Goal: Task Accomplishment & Management: Manage account settings

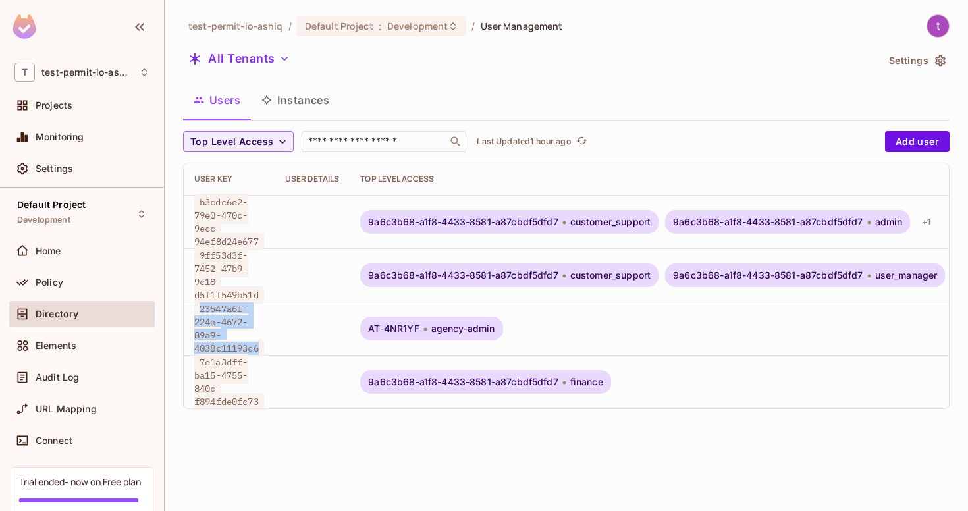
copy span "23547a6f-224a-4672-89a9-4038c11193c6"
drag, startPoint x: 201, startPoint y: 302, endPoint x: 259, endPoint y: 335, distance: 66.7
click at [259, 335] on span "23547a6f-224a-4672-89a9-4038c11193c6" at bounding box center [229, 328] width 70 height 57
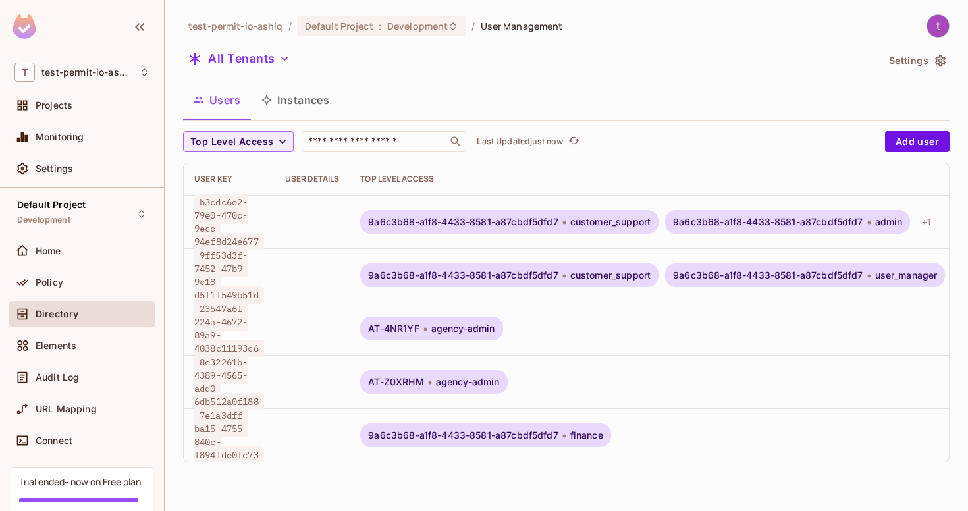
click at [495, 270] on span "9a6c3b68-a1f8-4433-8581-a87cbdf5dfd7" at bounding box center [463, 275] width 190 height 11
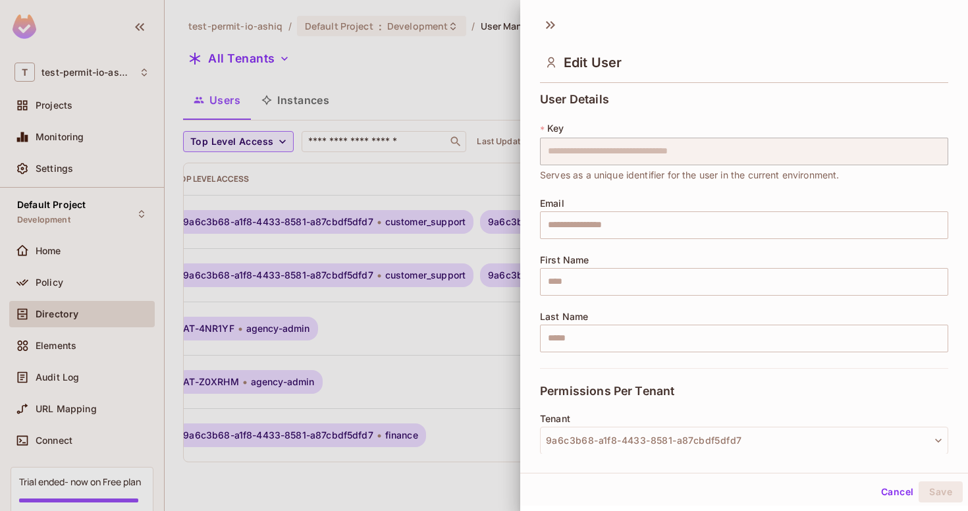
scroll to position [201, 0]
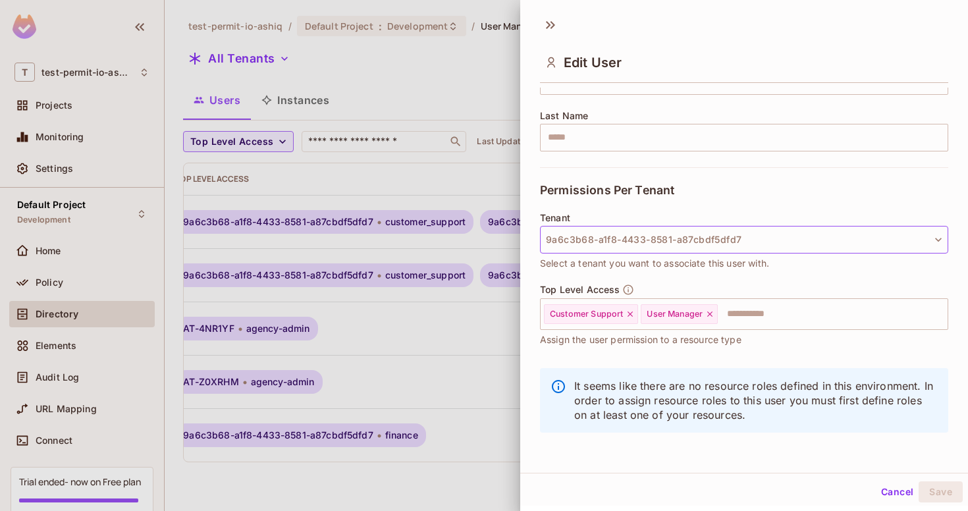
click at [615, 234] on button "9a6c3b68-a1f8-4433-8581-a87cbdf5dfd7" at bounding box center [744, 240] width 408 height 28
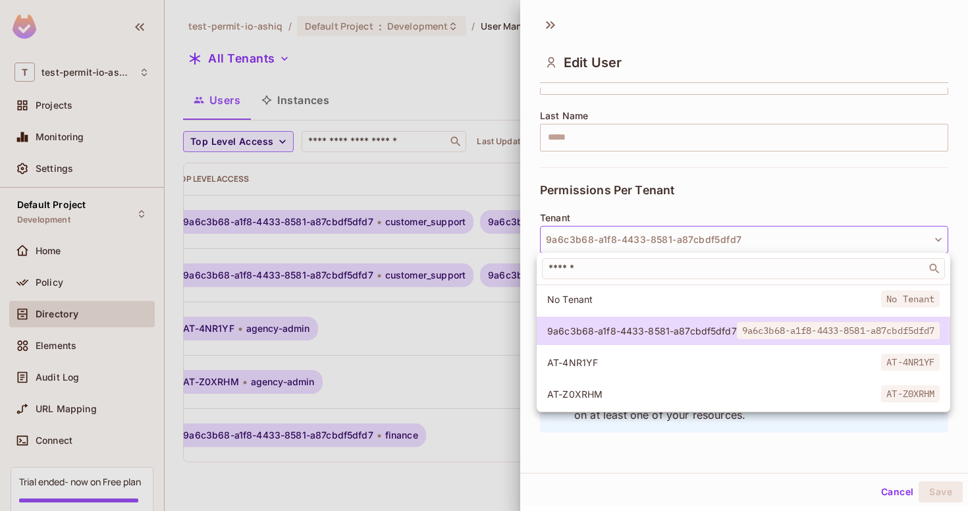
click at [404, 314] on div at bounding box center [484, 255] width 968 height 511
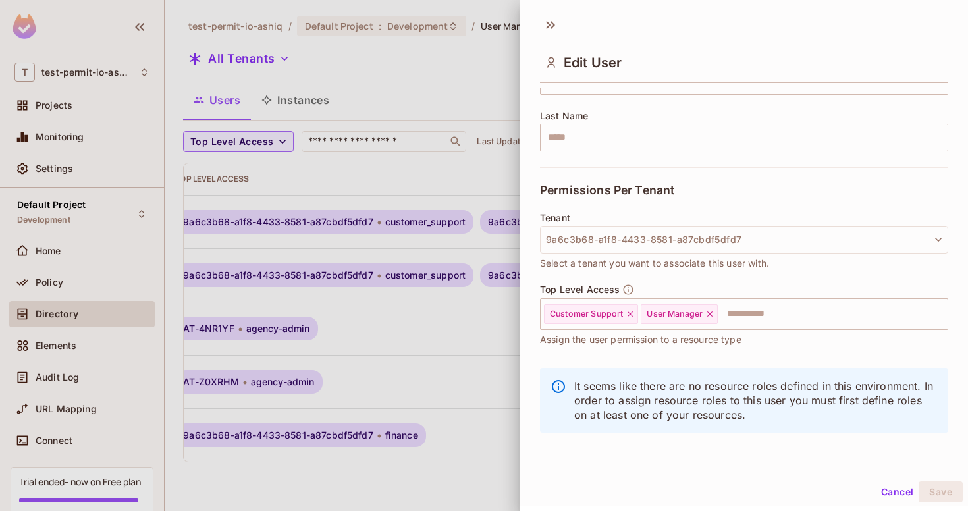
click at [902, 498] on button "Cancel" at bounding box center [897, 491] width 43 height 21
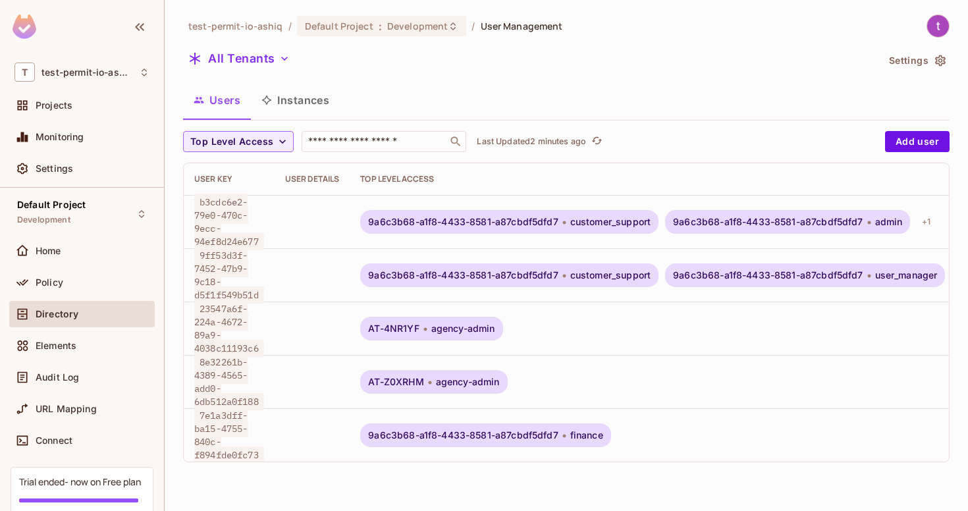
scroll to position [0, 189]
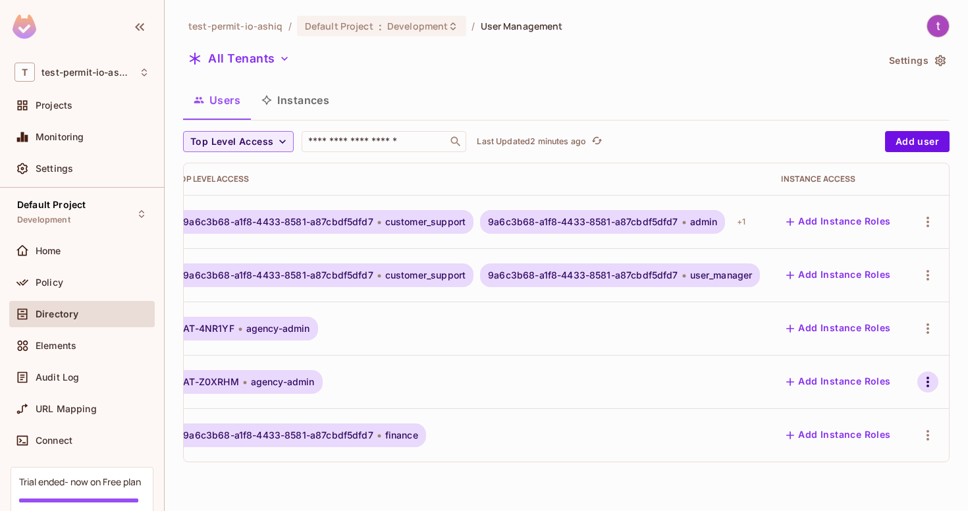
click at [921, 374] on icon "button" at bounding box center [928, 382] width 16 height 16
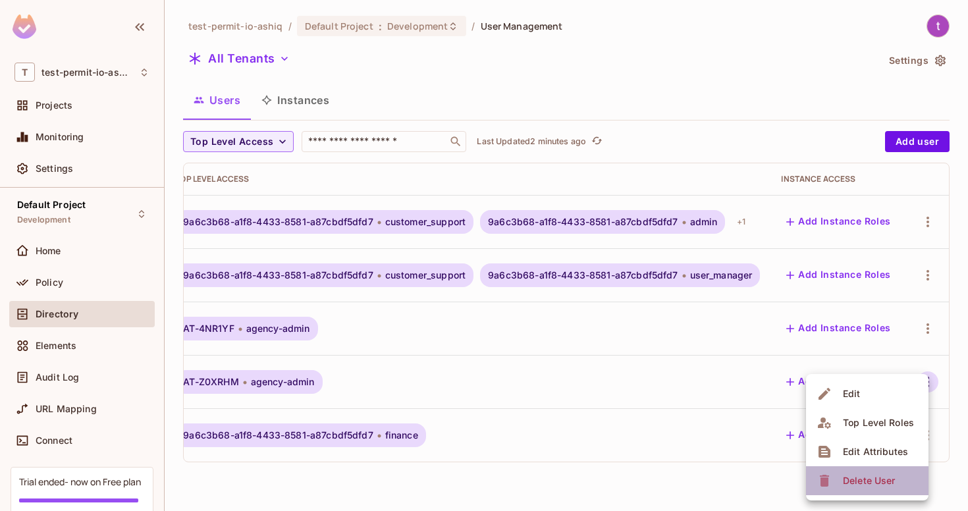
click at [843, 485] on div "Delete User" at bounding box center [869, 480] width 52 height 13
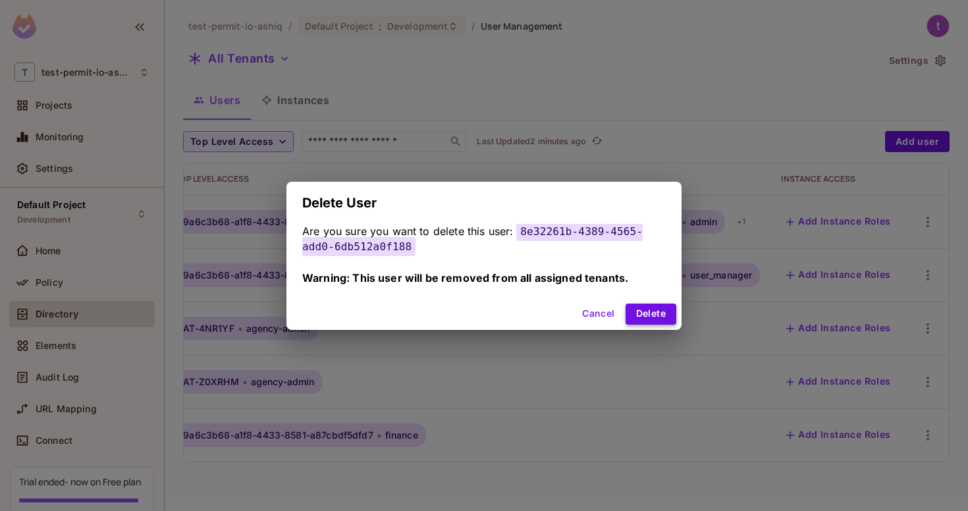
click at [655, 310] on button "Delete" at bounding box center [651, 314] width 51 height 21
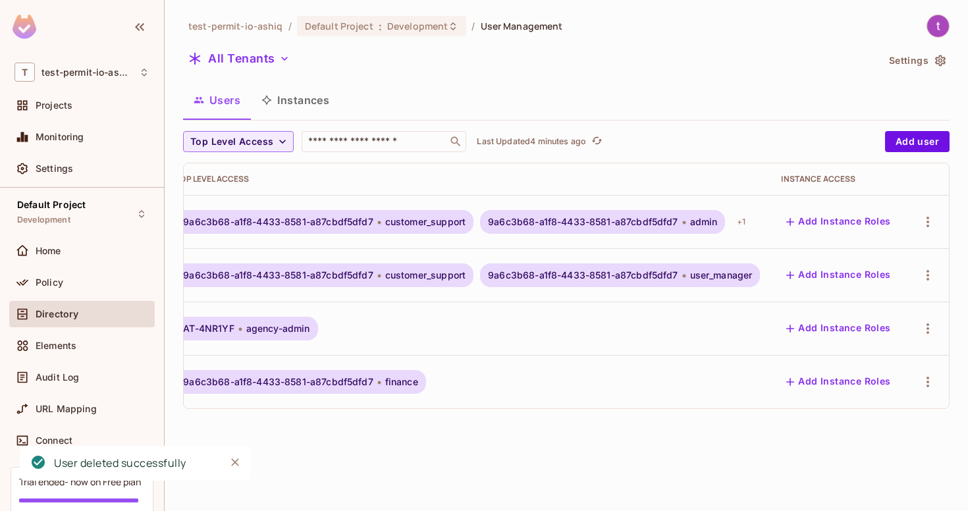
click at [830, 265] on button "Add Instance Roles" at bounding box center [838, 275] width 115 height 21
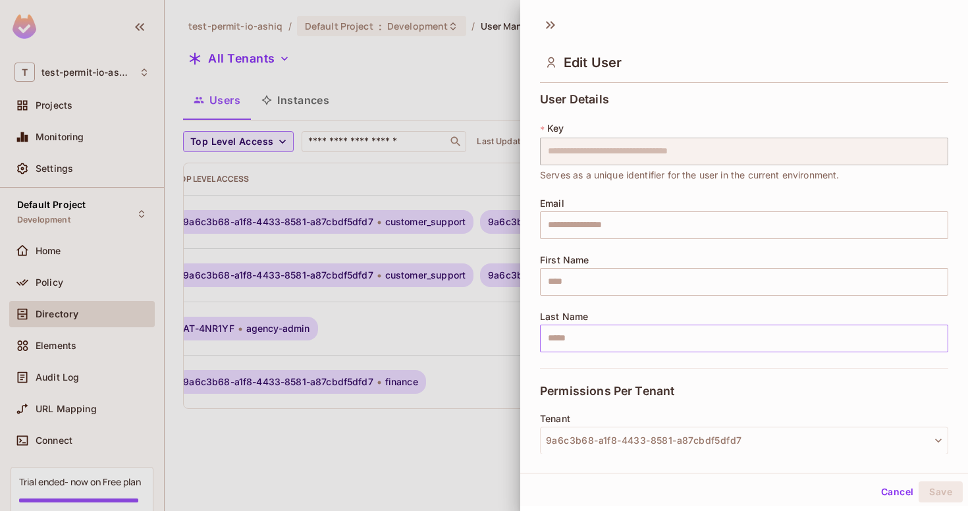
scroll to position [201, 0]
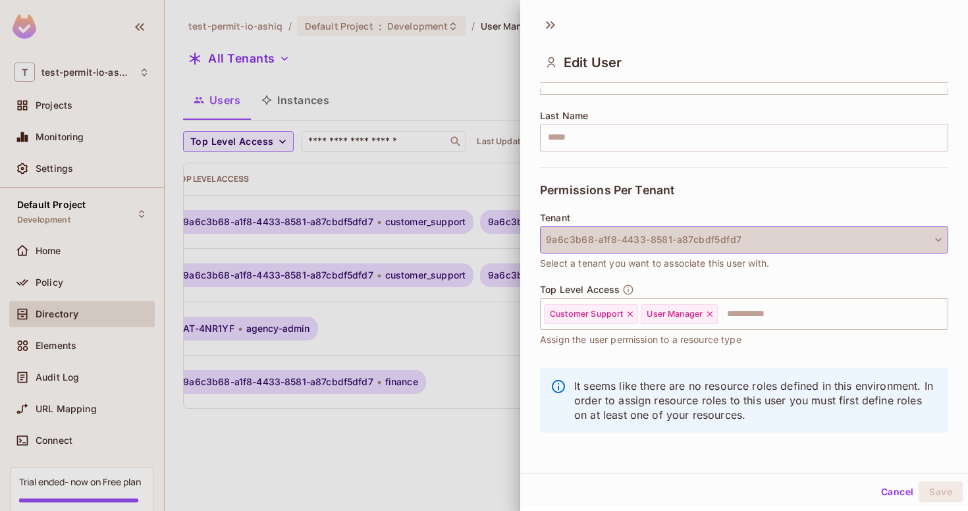
click at [862, 240] on button "9a6c3b68-a1f8-4433-8581-a87cbdf5dfd7" at bounding box center [744, 240] width 408 height 28
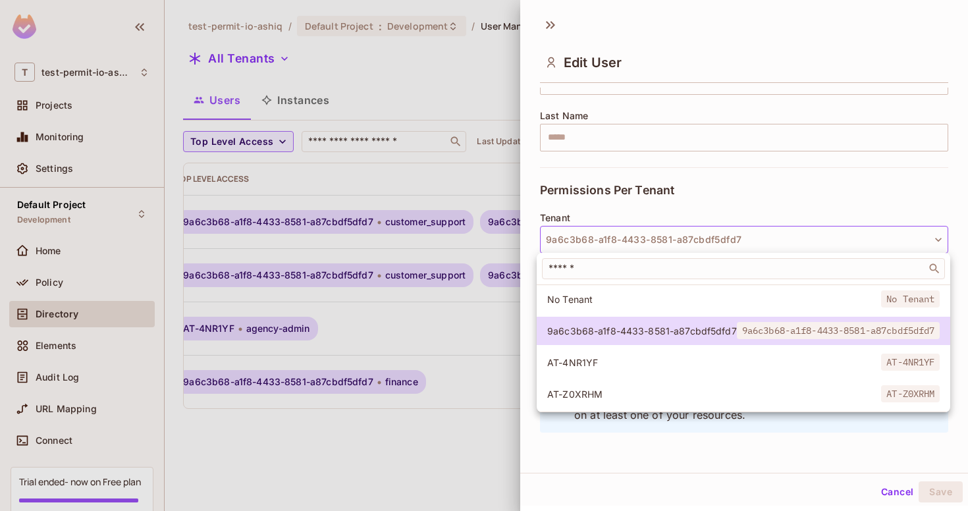
click at [793, 207] on div at bounding box center [484, 255] width 968 height 511
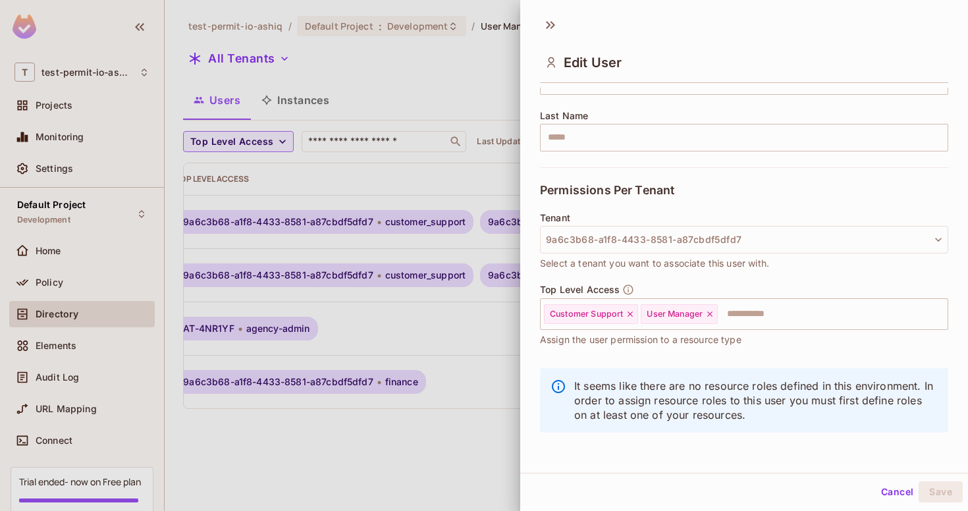
click at [499, 38] on div at bounding box center [484, 255] width 968 height 511
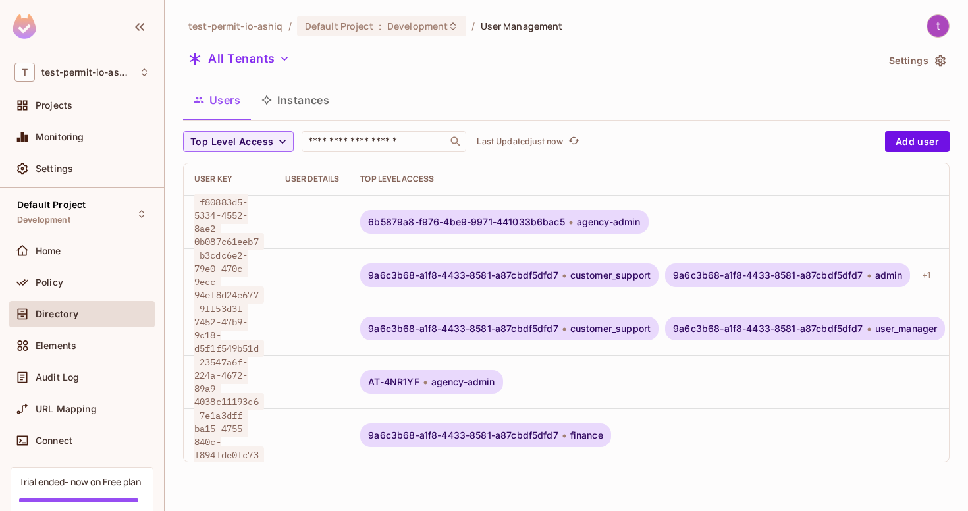
click at [530, 221] on span "6b5879a8-f976-4be9-9971-441033b6bac5" at bounding box center [466, 222] width 196 height 11
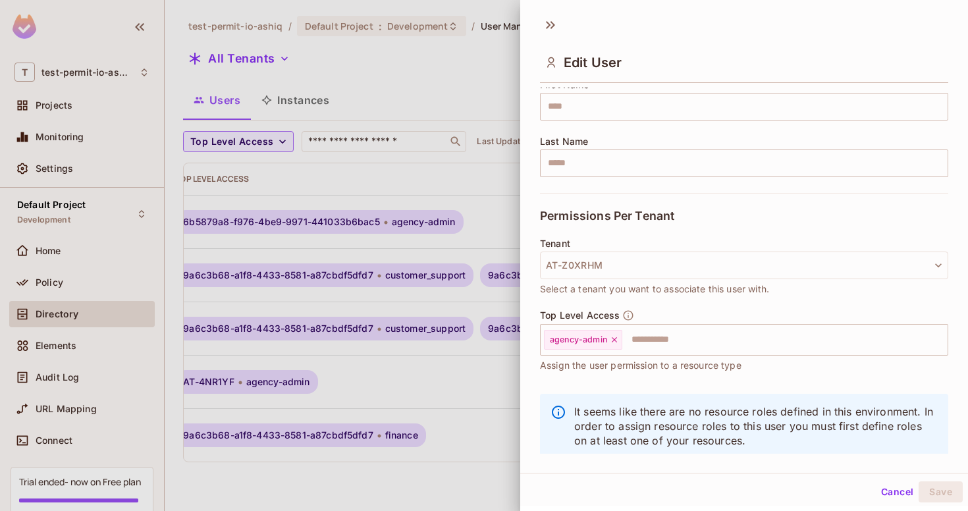
scroll to position [201, 0]
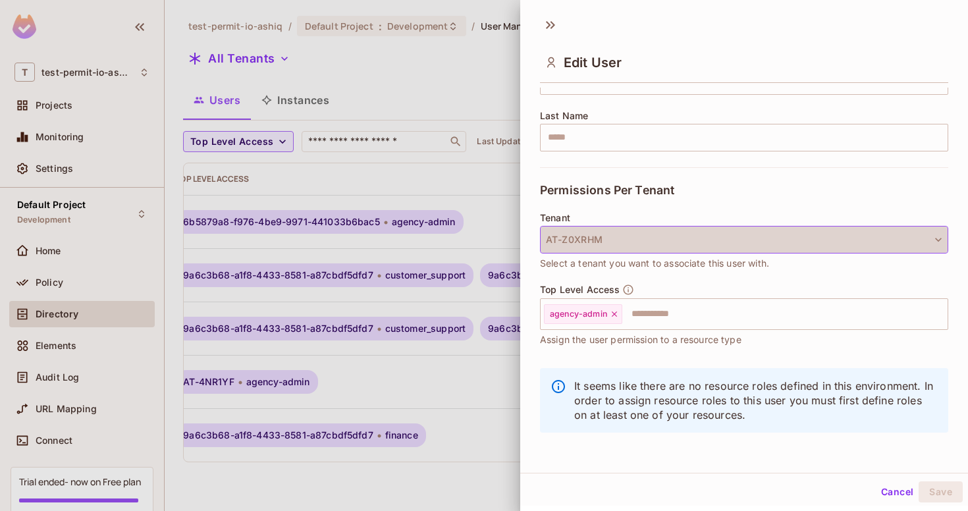
click at [603, 241] on button "AT-Z0XRHM" at bounding box center [744, 240] width 408 height 28
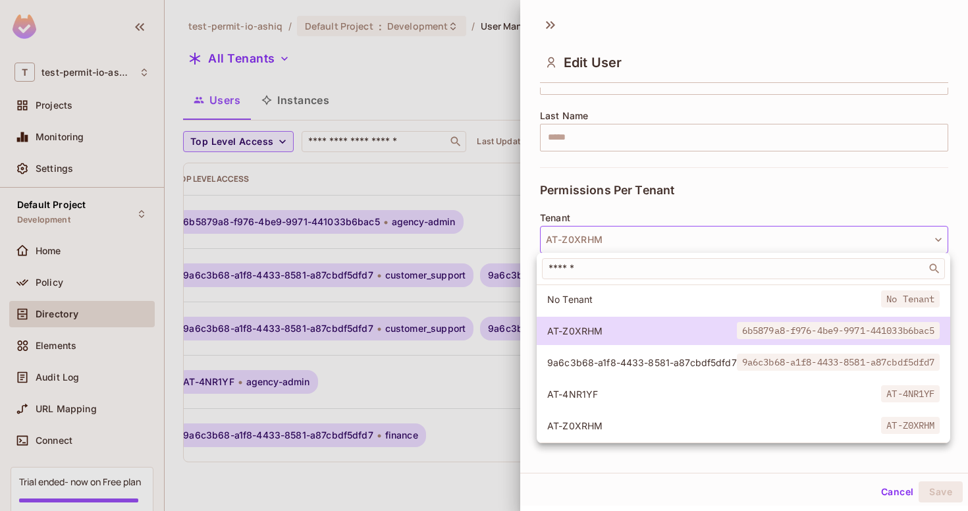
click at [447, 178] on div at bounding box center [484, 255] width 968 height 511
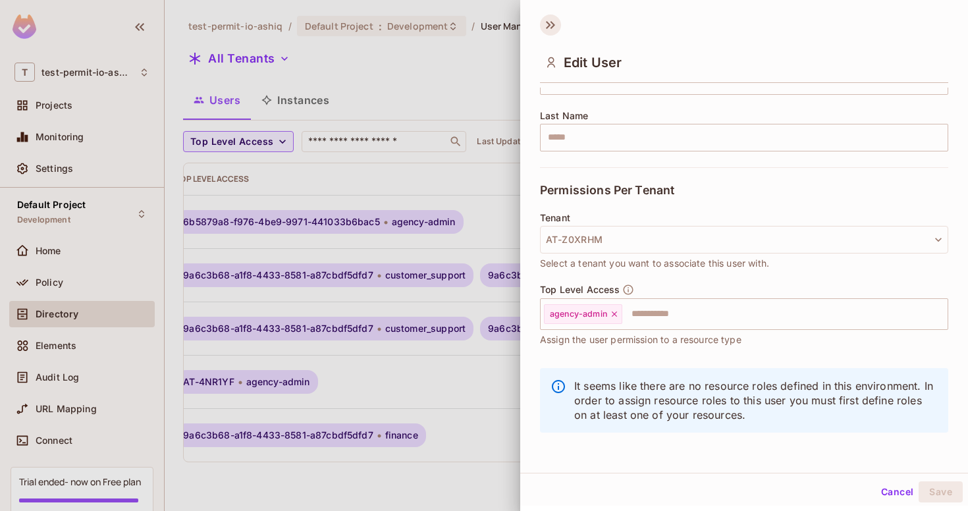
click at [550, 29] on icon at bounding box center [550, 24] width 21 height 21
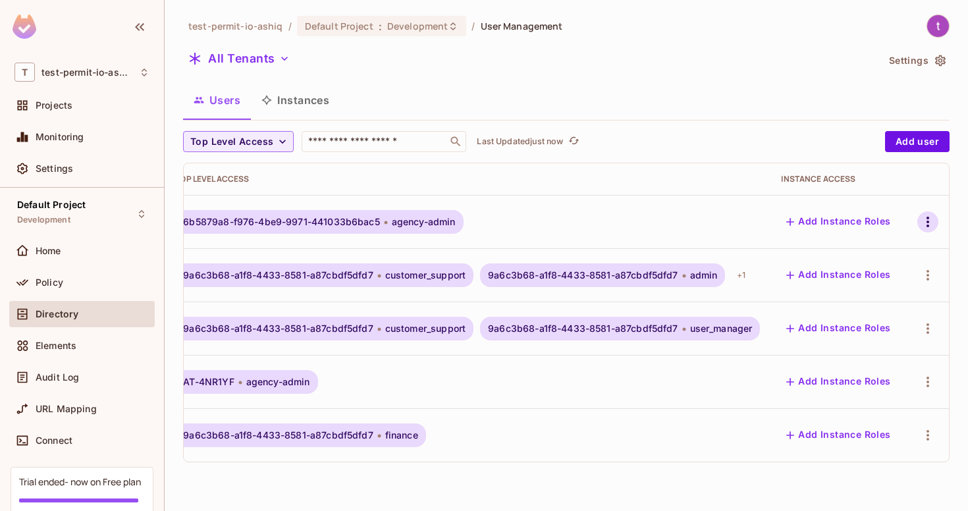
click at [923, 222] on icon "button" at bounding box center [928, 222] width 16 height 16
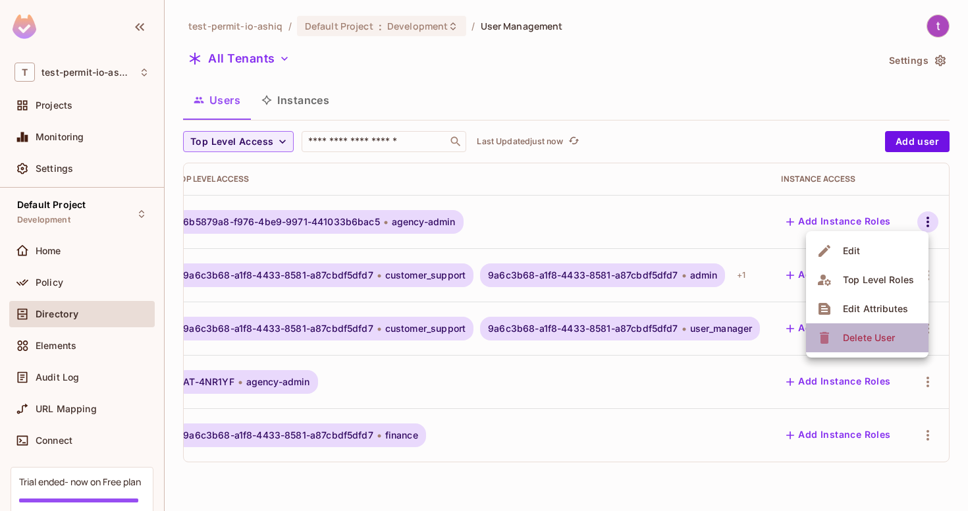
click at [846, 339] on div "Delete User" at bounding box center [869, 337] width 52 height 13
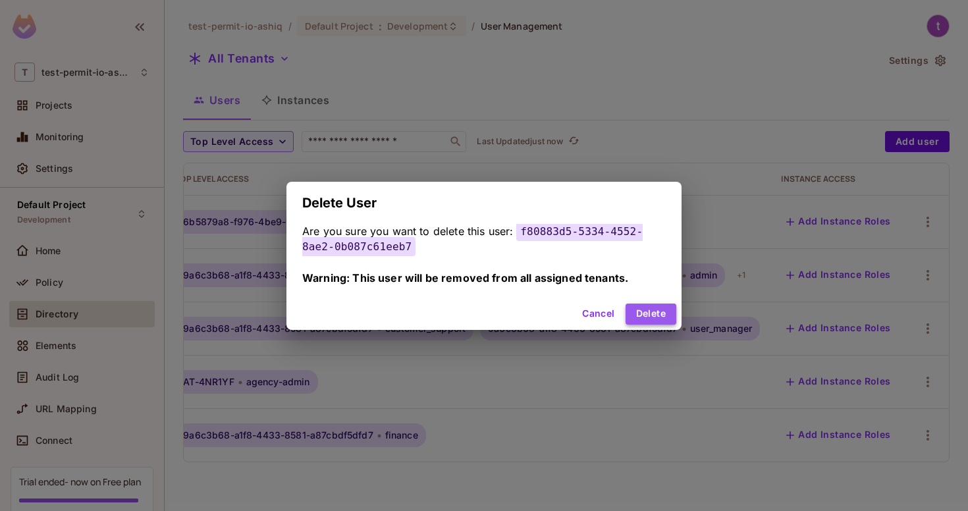
click at [644, 311] on button "Delete" at bounding box center [651, 314] width 51 height 21
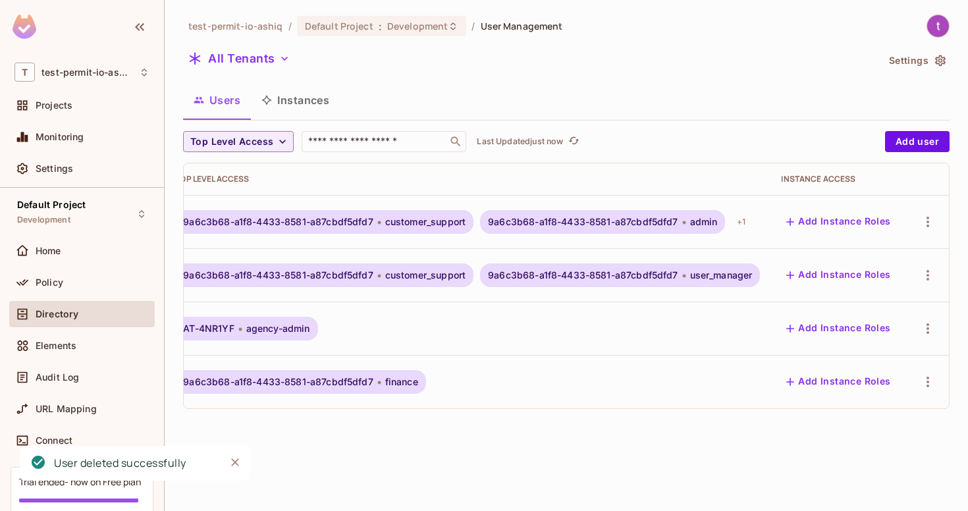
scroll to position [0, 0]
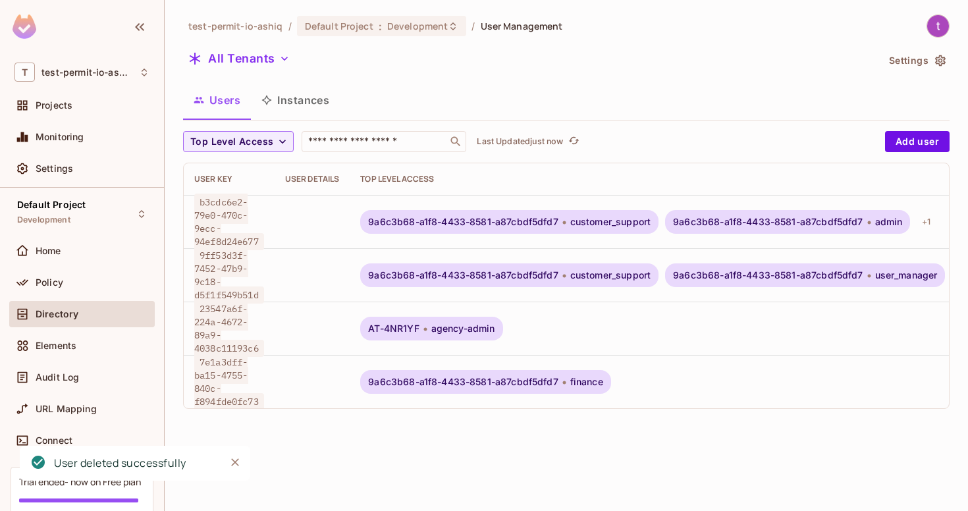
click at [296, 103] on button "Instances" at bounding box center [295, 100] width 89 height 33
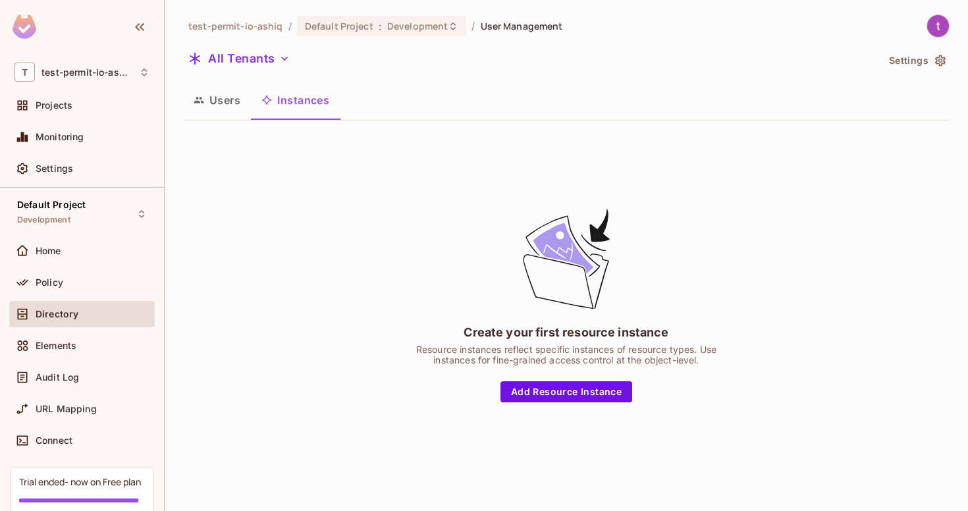
click at [939, 57] on icon "button" at bounding box center [940, 60] width 11 height 11
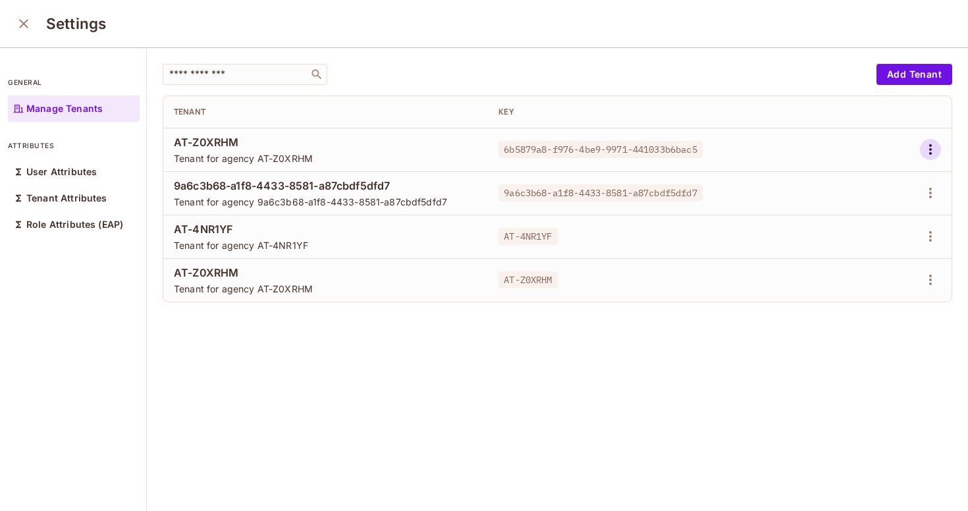
click at [930, 151] on icon "button" at bounding box center [931, 150] width 16 height 16
click at [907, 227] on span "Delete Tenant" at bounding box center [883, 237] width 70 height 21
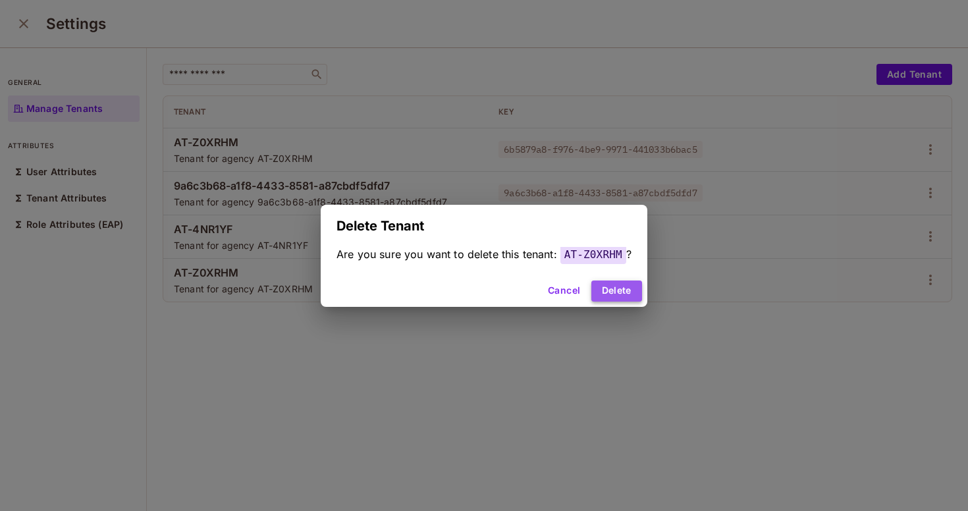
click at [627, 296] on button "Delete" at bounding box center [616, 291] width 51 height 21
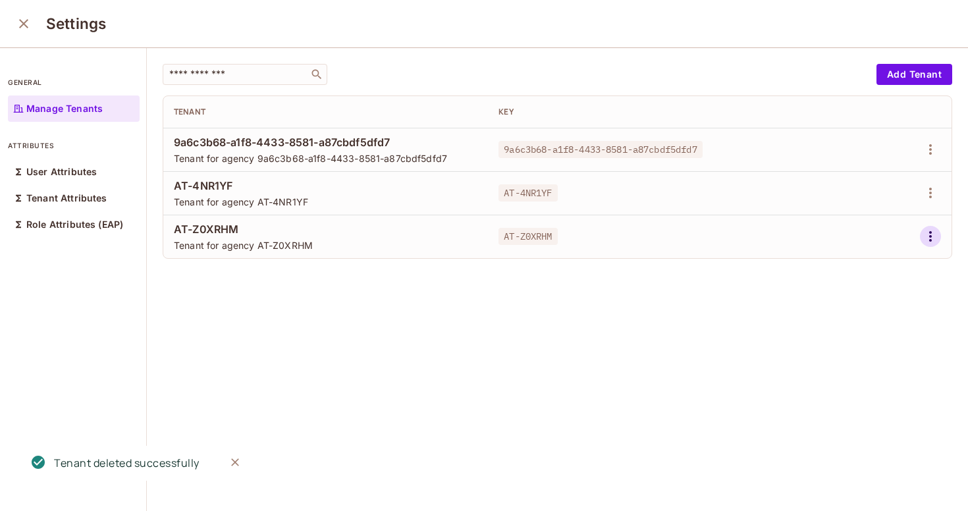
click at [921, 236] on button "button" at bounding box center [930, 236] width 21 height 21
click at [863, 321] on div "Delete Tenant" at bounding box center [883, 324] width 62 height 13
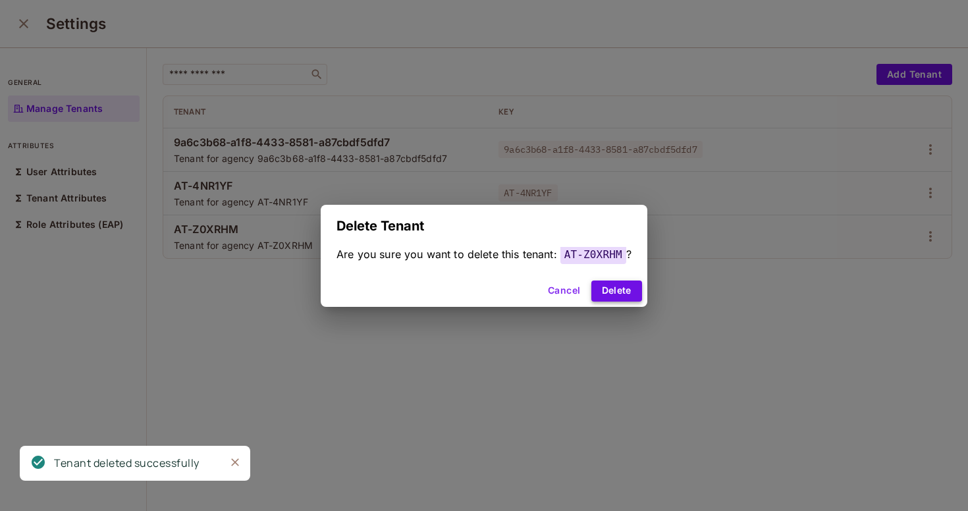
click at [630, 296] on button "Delete" at bounding box center [616, 291] width 51 height 21
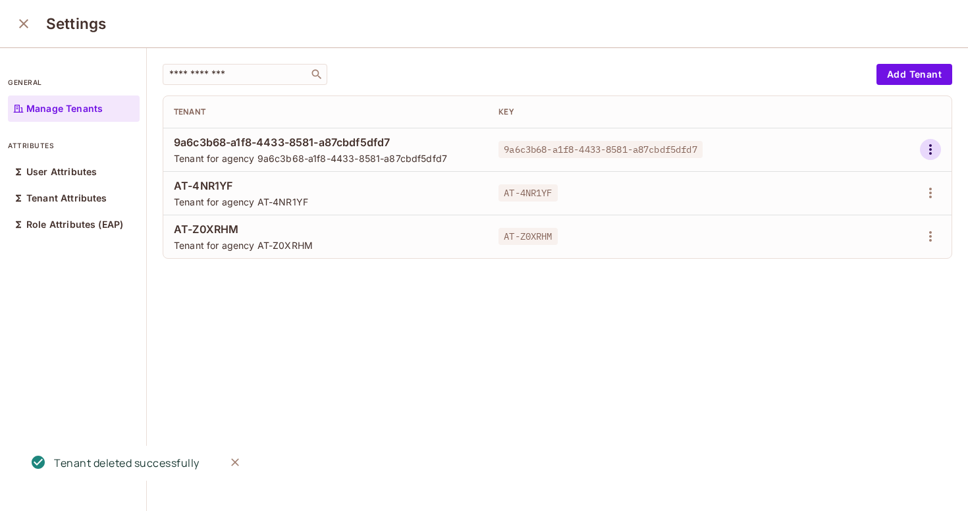
click at [935, 153] on icon "button" at bounding box center [931, 150] width 16 height 16
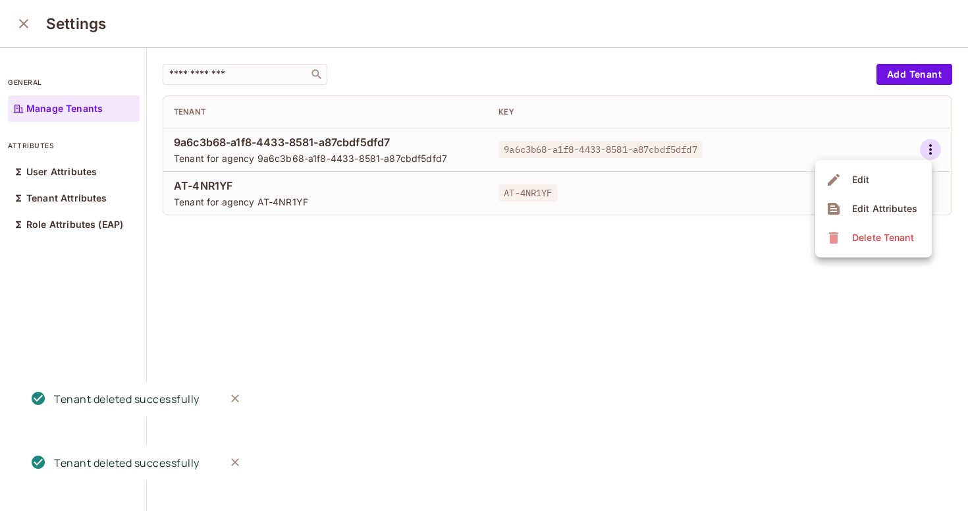
click at [869, 245] on span "Delete Tenant" at bounding box center [883, 237] width 70 height 21
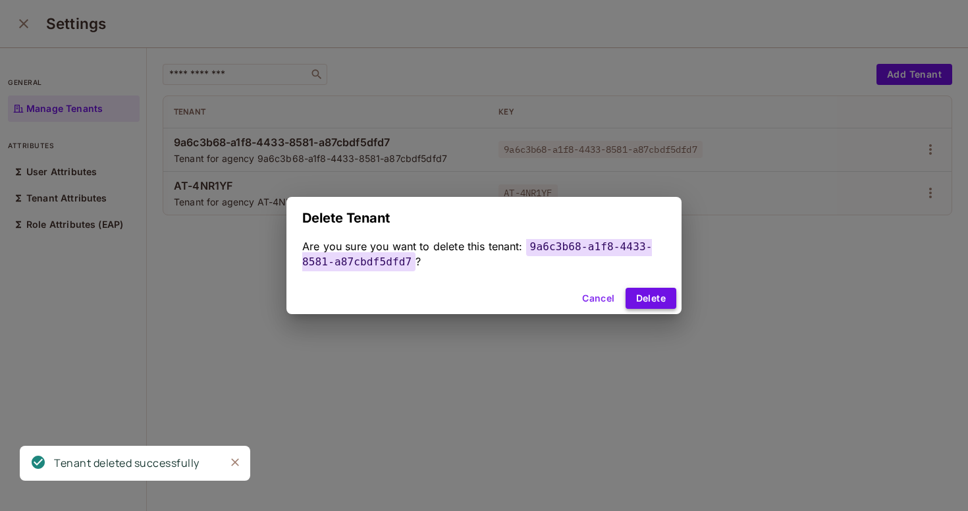
click at [633, 306] on button "Delete" at bounding box center [651, 298] width 51 height 21
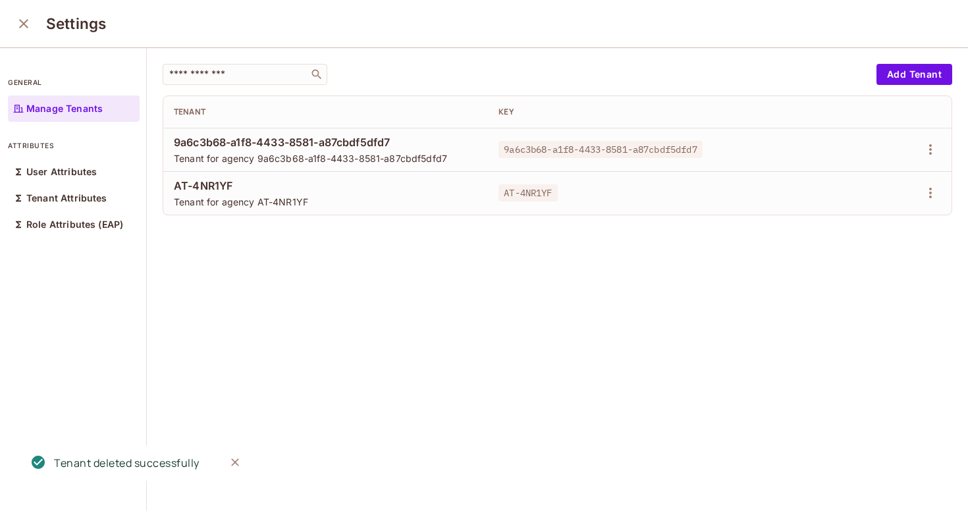
click at [44, 26] on div "Settings" at bounding box center [484, 24] width 968 height 48
click at [22, 26] on icon "close" at bounding box center [23, 23] width 9 height 9
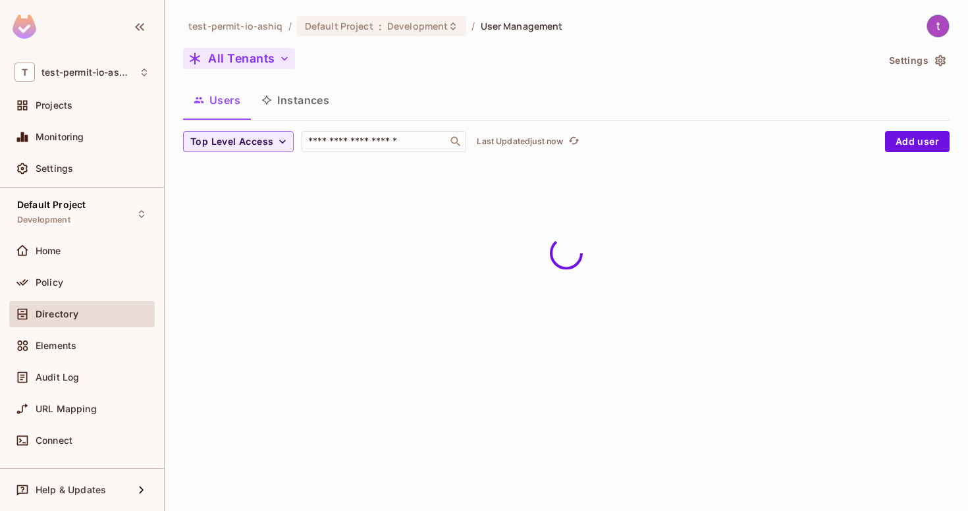
click at [275, 63] on button "All Tenants" at bounding box center [239, 58] width 112 height 21
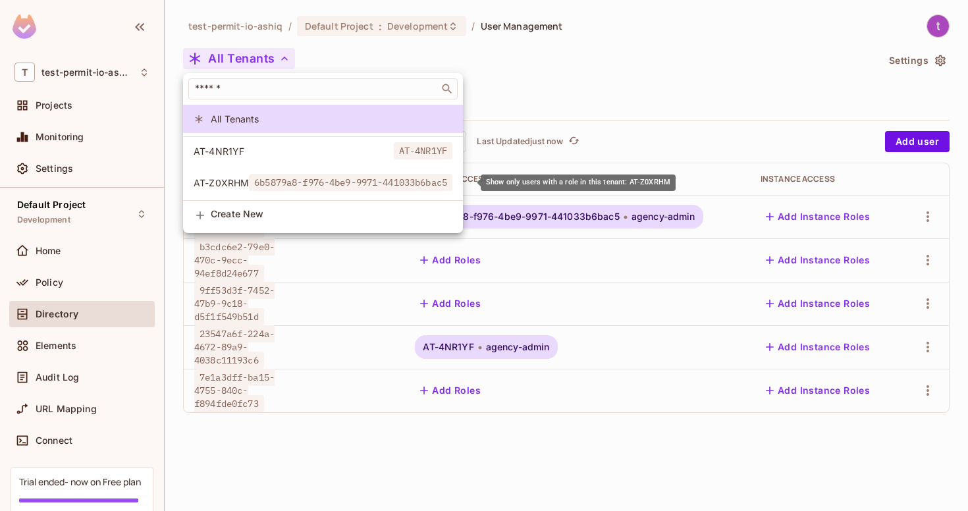
click at [277, 175] on span "6b5879a8-f976-4be9-9971-441033b6bac5" at bounding box center [351, 182] width 204 height 17
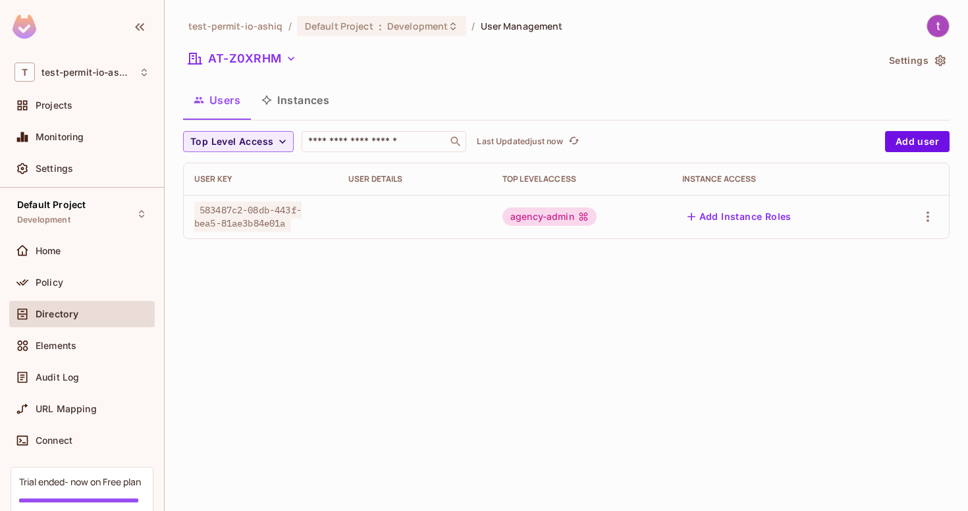
click at [562, 223] on div "agency-admin" at bounding box center [550, 216] width 94 height 18
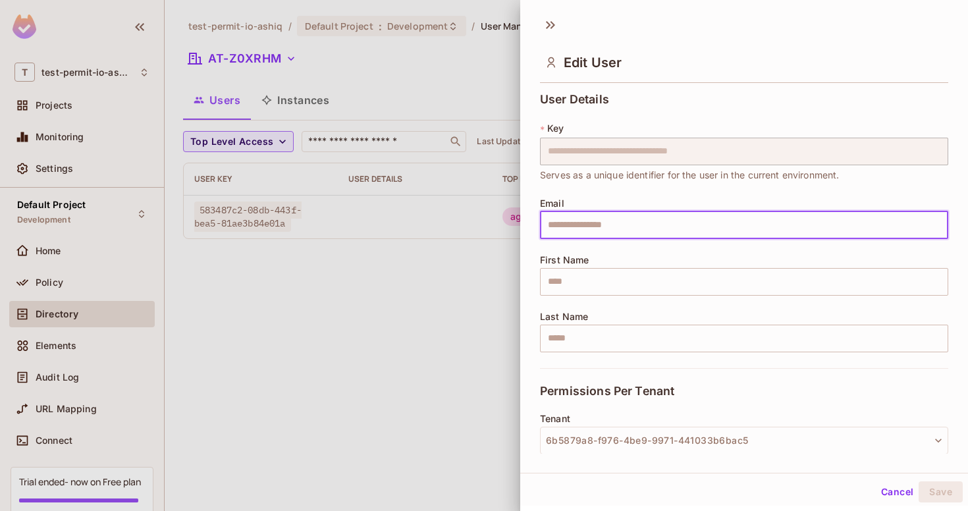
click at [562, 222] on input "text" at bounding box center [744, 225] width 408 height 28
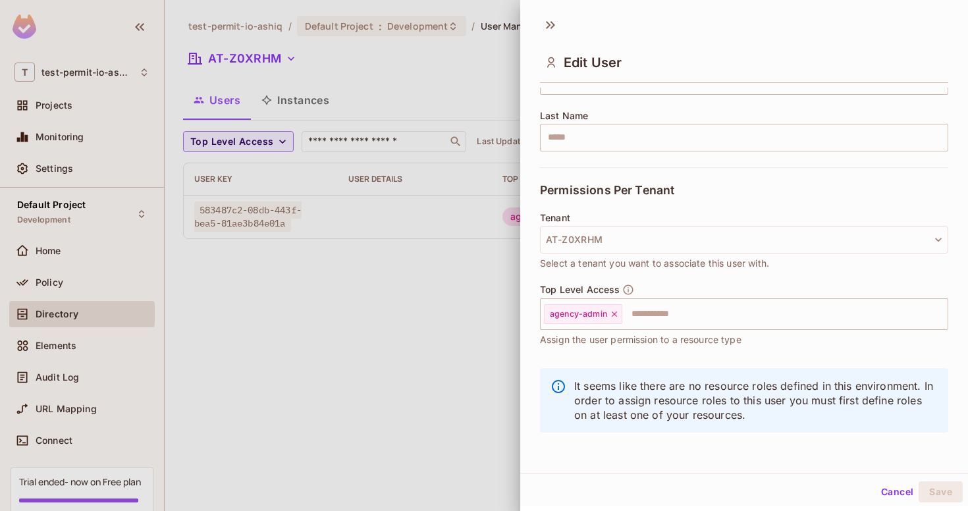
scroll to position [2, 0]
click at [401, 329] on div at bounding box center [484, 255] width 968 height 511
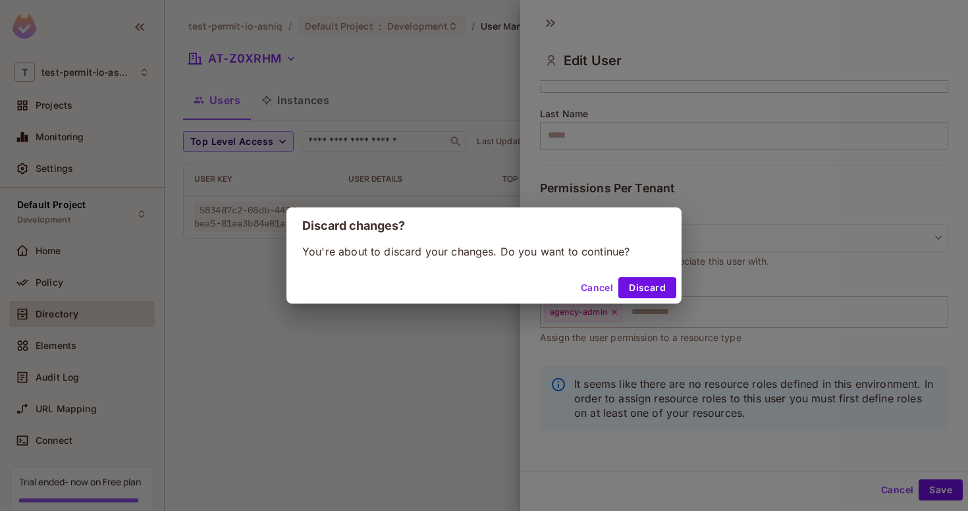
click at [591, 283] on button "Cancel" at bounding box center [597, 287] width 43 height 21
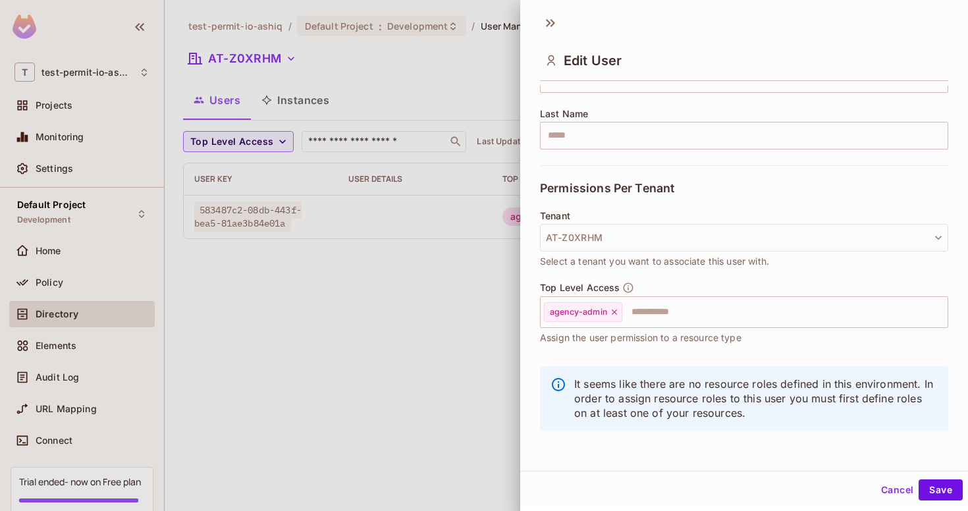
click at [473, 51] on div at bounding box center [484, 255] width 968 height 511
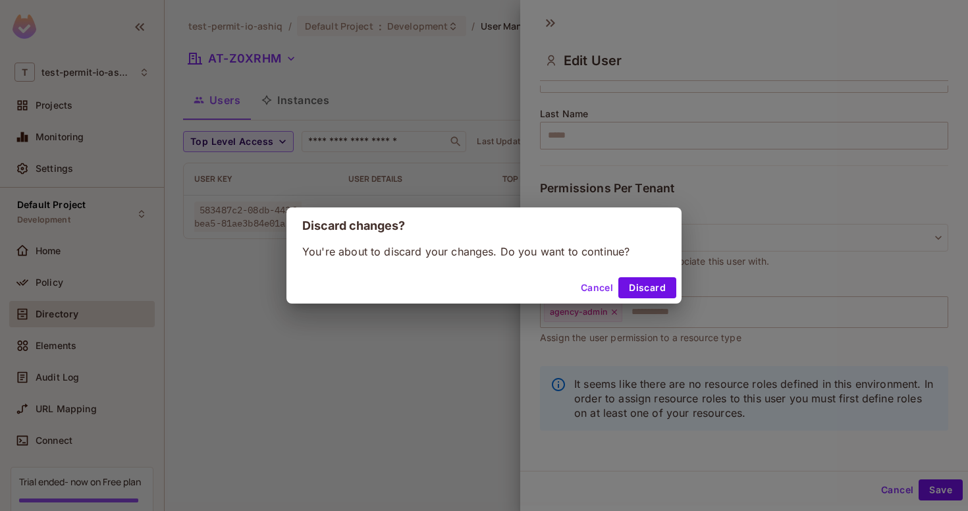
click at [593, 292] on button "Cancel" at bounding box center [597, 287] width 43 height 21
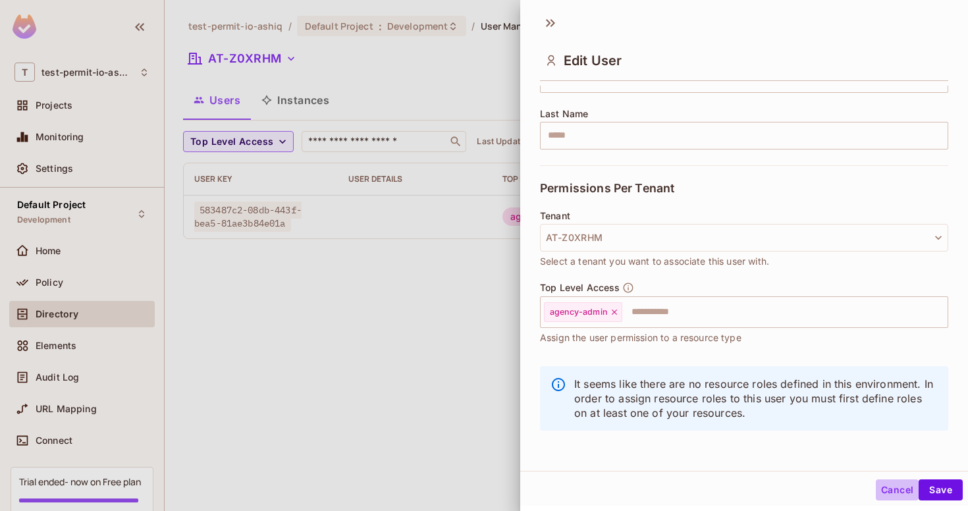
click at [889, 483] on button "Cancel" at bounding box center [897, 489] width 43 height 21
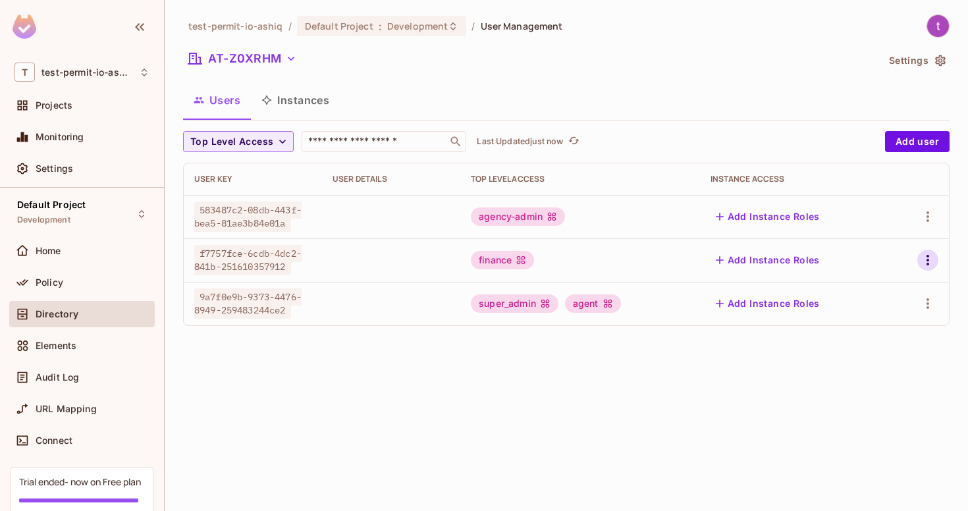
click at [929, 252] on icon "button" at bounding box center [928, 260] width 16 height 16
click at [907, 344] on li "Delete User" at bounding box center [871, 348] width 117 height 29
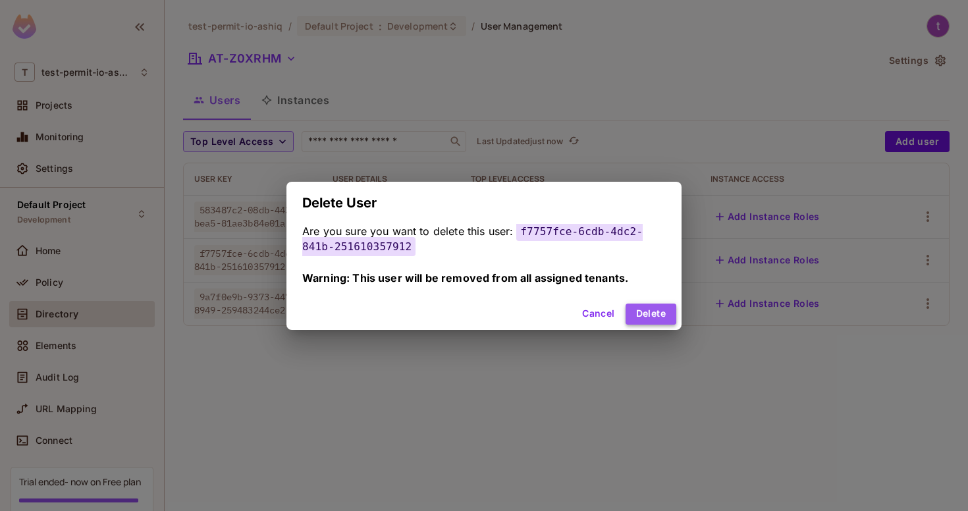
click at [651, 311] on button "Delete" at bounding box center [651, 314] width 51 height 21
